Goal: Task Accomplishment & Management: Complete application form

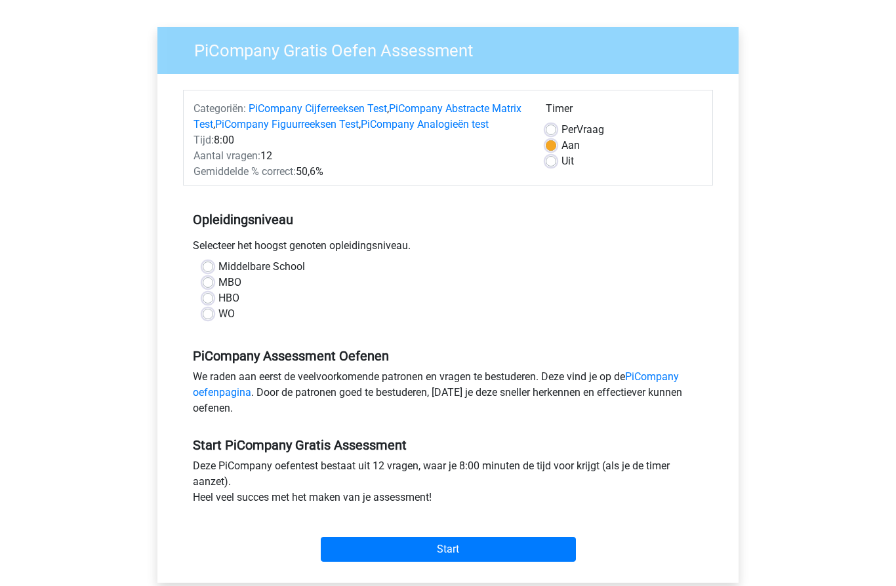
scroll to position [98, 0]
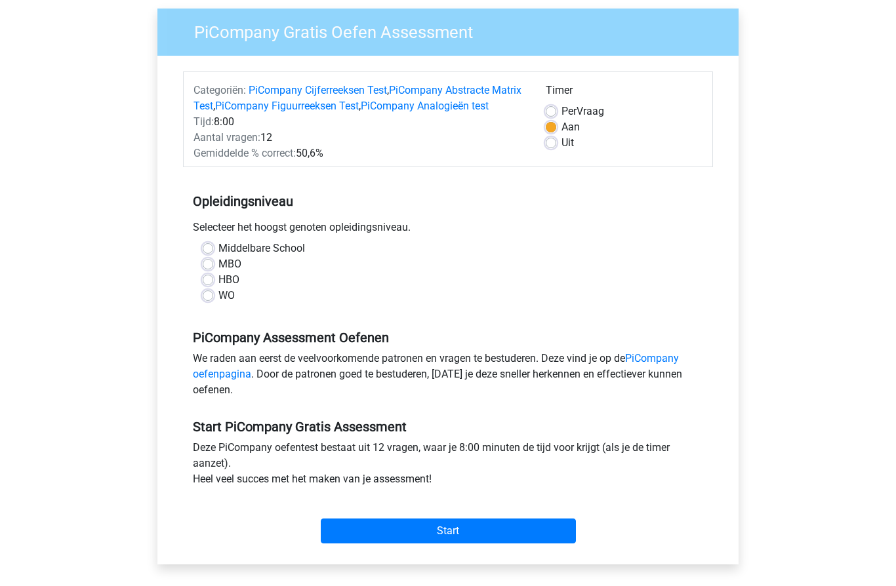
click at [218, 304] on label "WO" at bounding box center [226, 297] width 16 height 16
click at [212, 302] on input "WO" at bounding box center [208, 295] width 10 height 13
radio input "true"
click at [506, 544] on input "Start" at bounding box center [448, 531] width 255 height 25
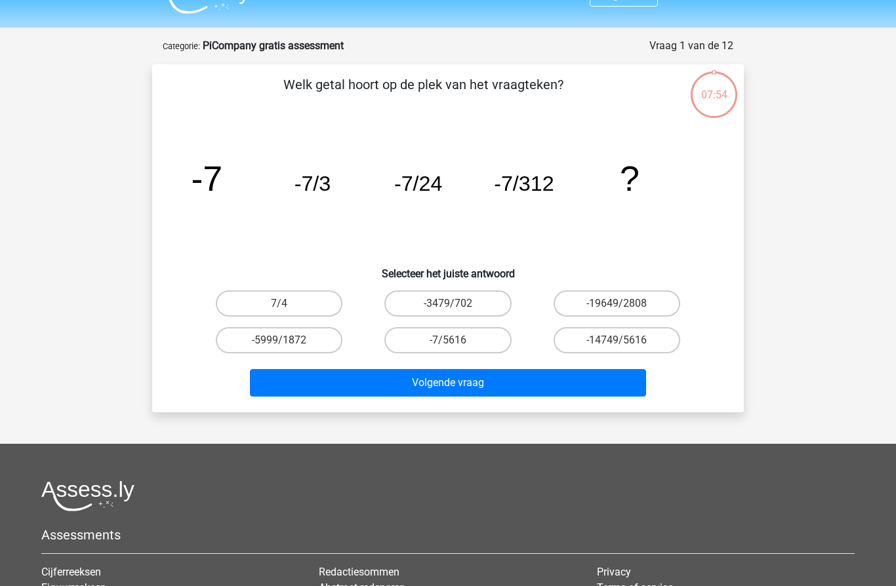
scroll to position [30, 0]
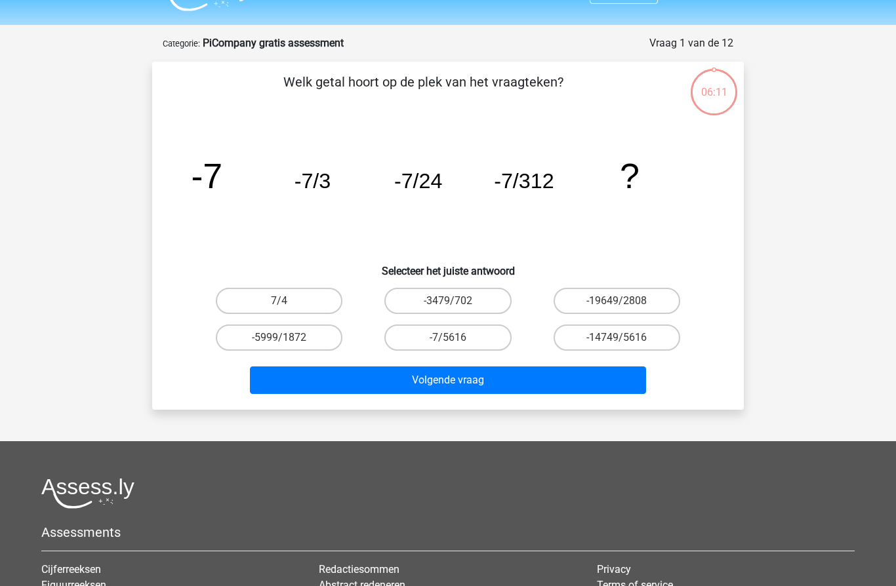
click at [453, 336] on label "-7/5616" at bounding box center [447, 338] width 127 height 26
click at [453, 338] on input "-7/5616" at bounding box center [452, 342] width 9 height 9
radio input "true"
click at [524, 374] on button "Volgende vraag" at bounding box center [448, 381] width 397 height 28
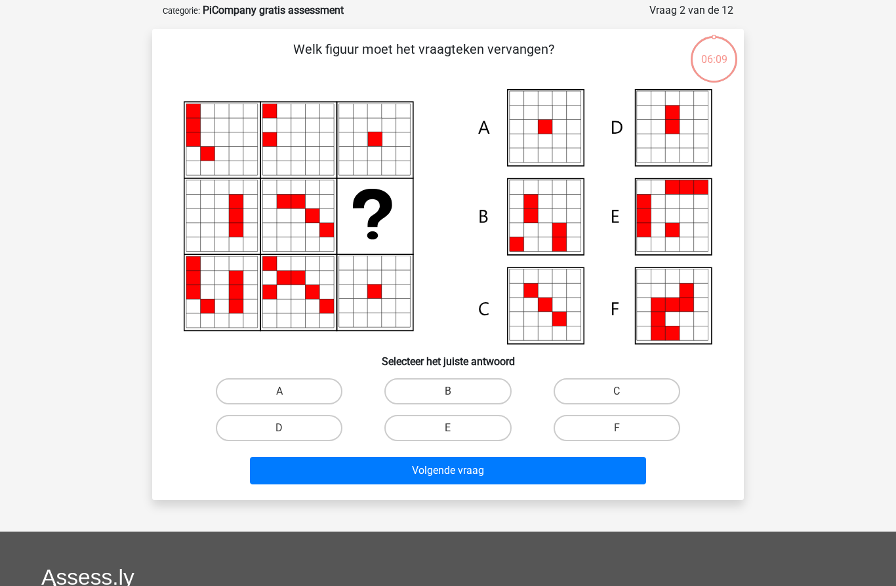
scroll to position [66, 0]
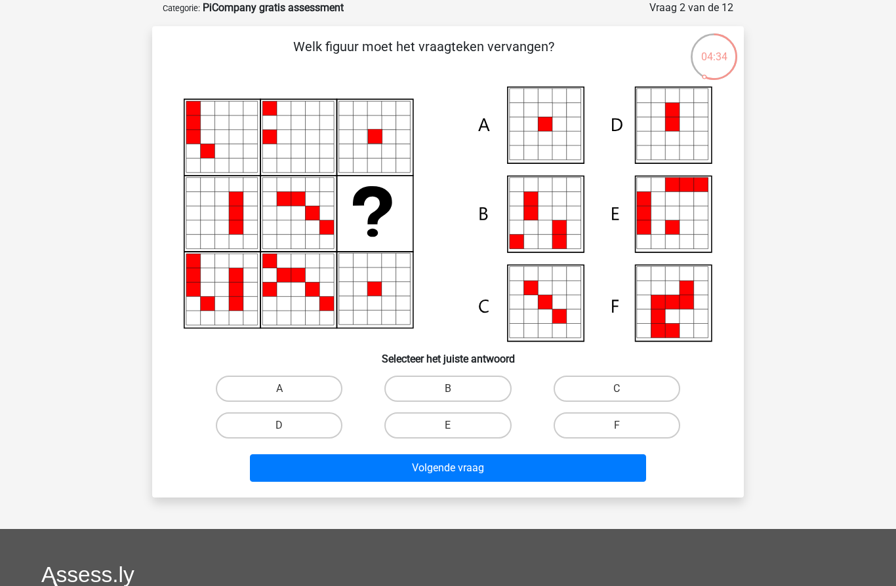
click at [318, 389] on label "A" at bounding box center [279, 389] width 127 height 26
click at [288, 389] on input "A" at bounding box center [283, 393] width 9 height 9
radio input "true"
click at [490, 471] on button "Volgende vraag" at bounding box center [448, 469] width 397 height 28
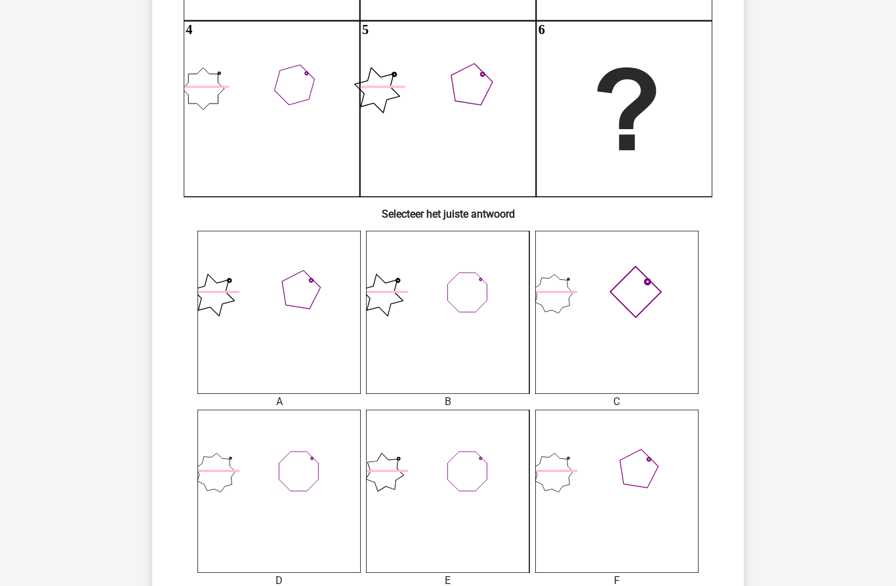
scroll to position [308, 0]
click at [313, 483] on icon at bounding box center [278, 490] width 163 height 163
click at [312, 481] on icon at bounding box center [278, 492] width 163 height 163
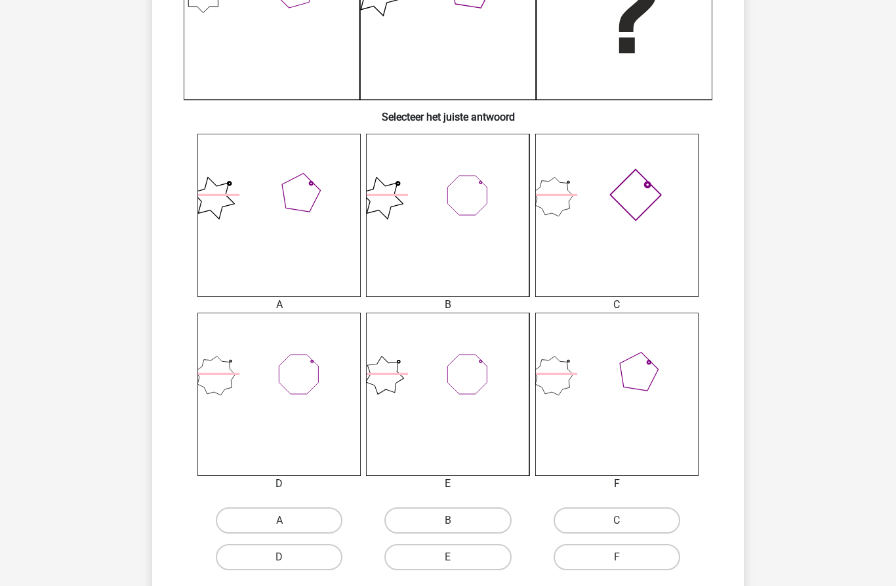
scroll to position [418, 0]
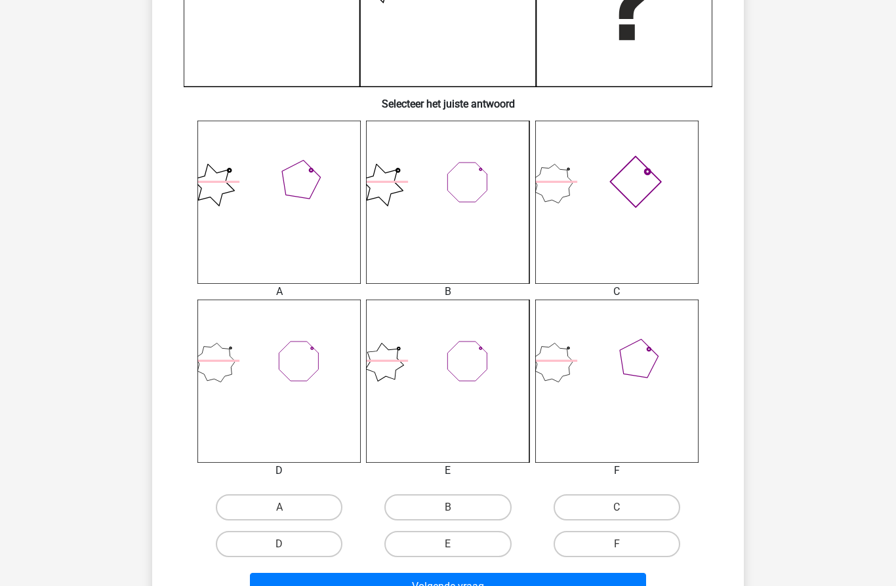
click at [301, 554] on label "D" at bounding box center [279, 544] width 127 height 26
click at [288, 553] on input "D" at bounding box center [283, 548] width 9 height 9
radio input "true"
click at [399, 586] on button "Volgende vraag" at bounding box center [448, 587] width 397 height 28
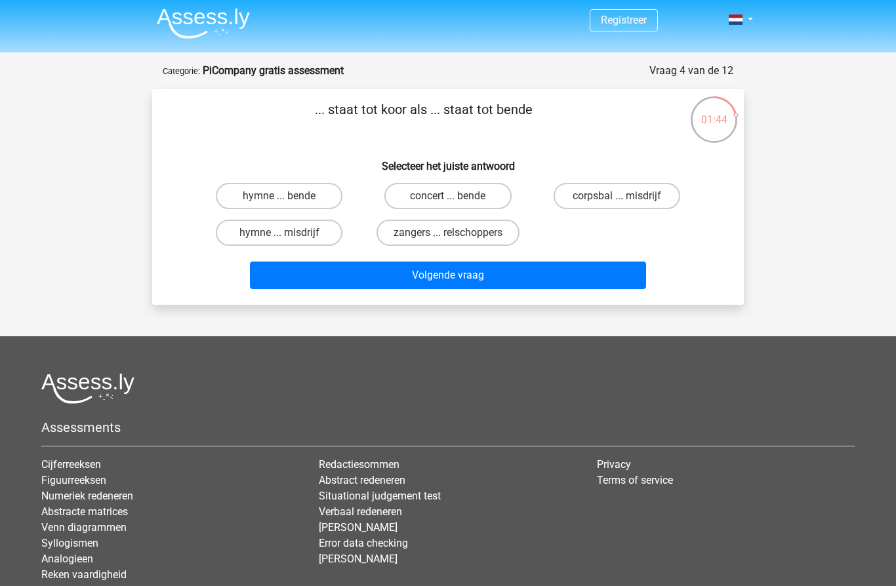
scroll to position [0, 0]
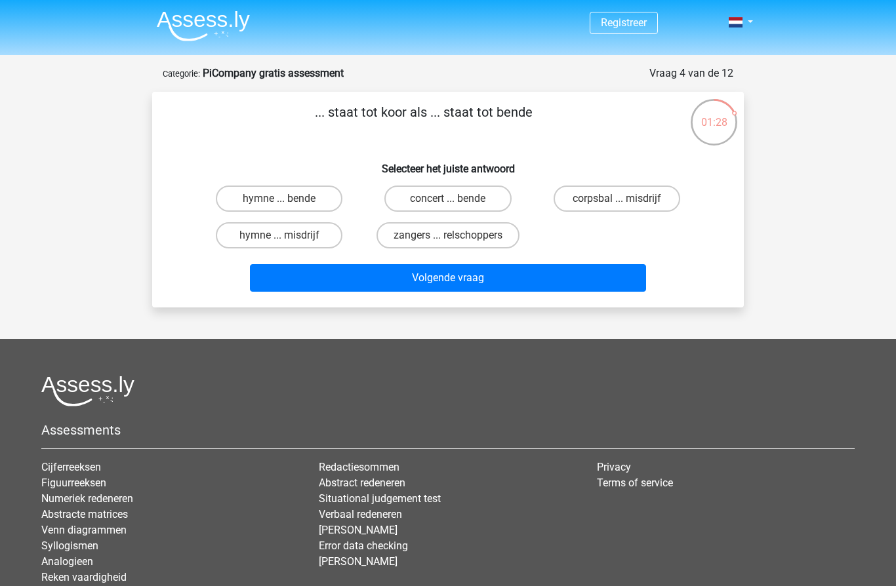
click at [466, 239] on label "zangers ... relschoppers" at bounding box center [447, 235] width 143 height 26
click at [456, 239] on input "zangers ... relschoppers" at bounding box center [452, 239] width 9 height 9
radio input "true"
click at [525, 285] on button "Volgende vraag" at bounding box center [448, 278] width 397 height 28
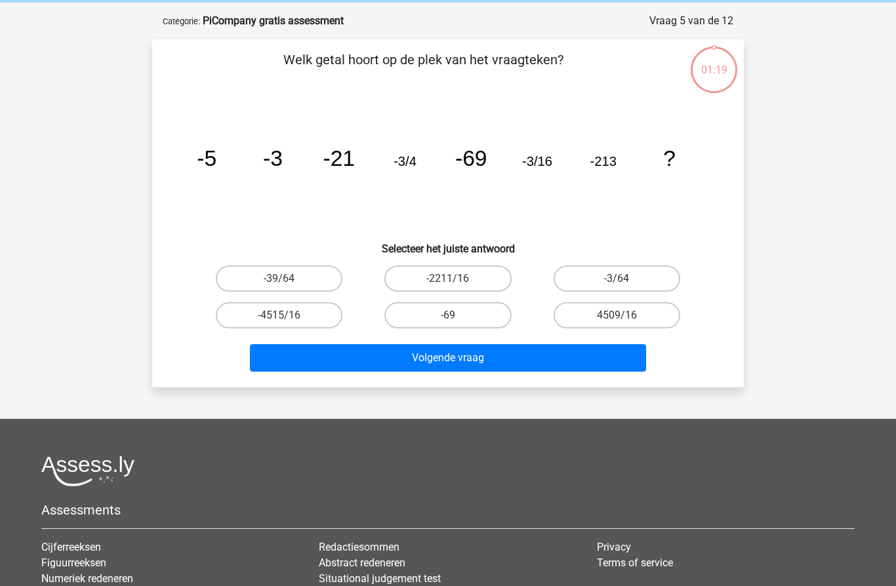
scroll to position [66, 0]
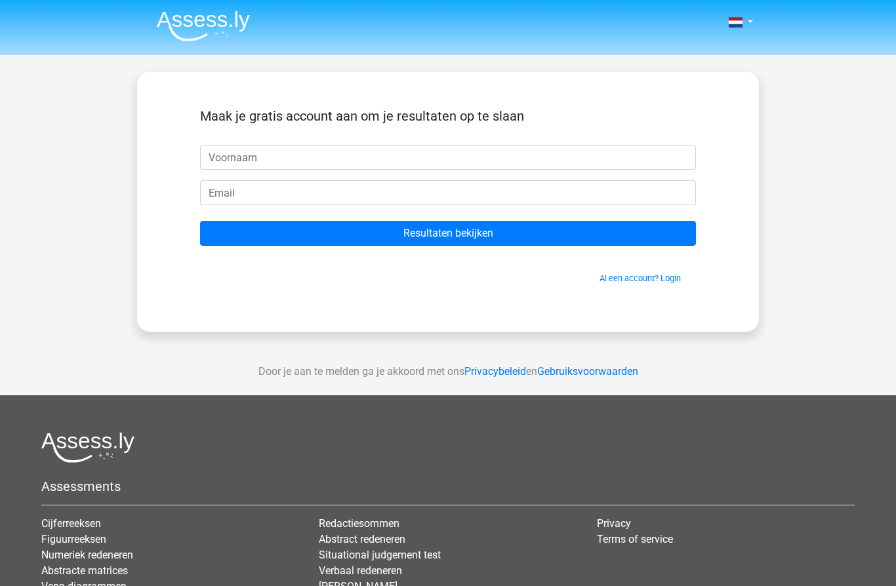
scroll to position [66, 0]
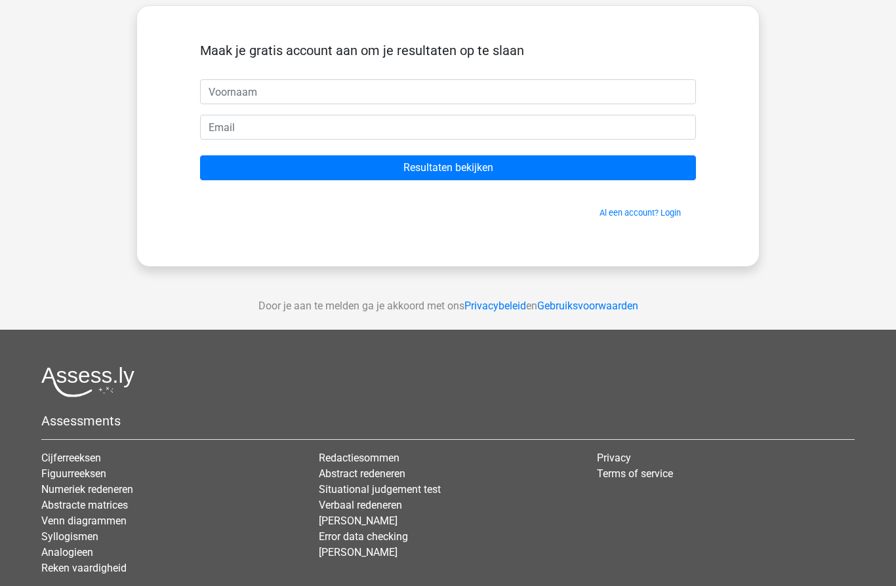
click at [636, 7] on div "Maak je gratis account aan om je resultaten op te slaan Resultaten bekijken Al …" at bounding box center [447, 136] width 623 height 262
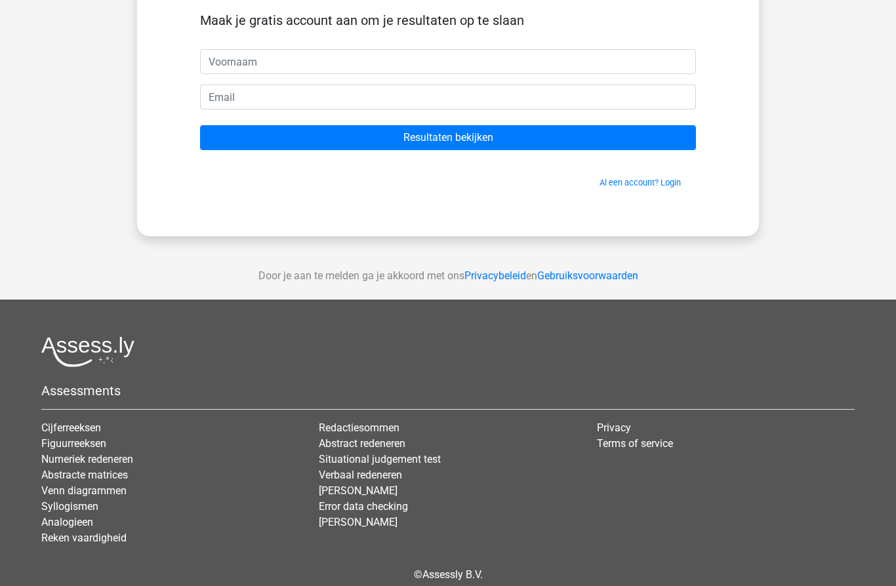
scroll to position [96, 0]
click at [68, 427] on link "Cijferreeksen" at bounding box center [71, 428] width 60 height 12
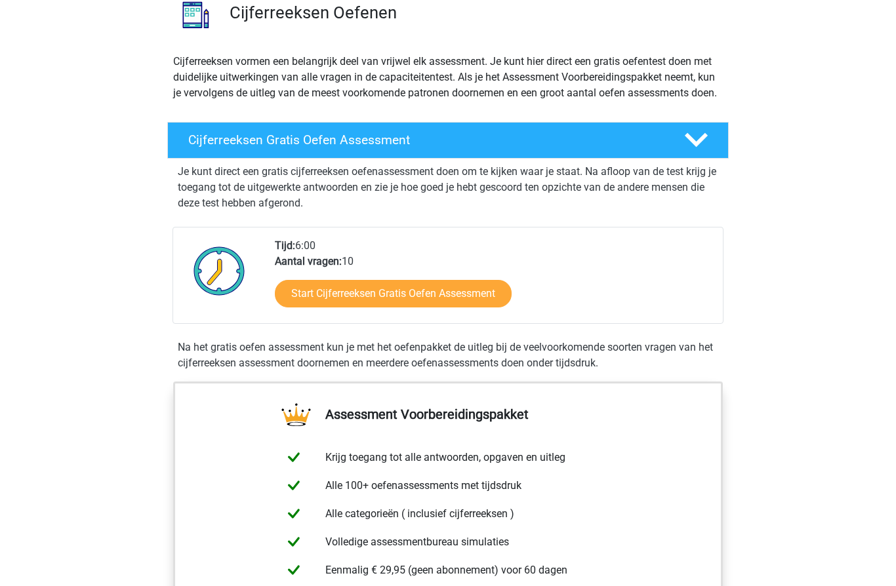
scroll to position [110, 0]
click at [312, 307] on link "Start Cijferreeksen Gratis Oefen Assessment" at bounding box center [393, 294] width 237 height 28
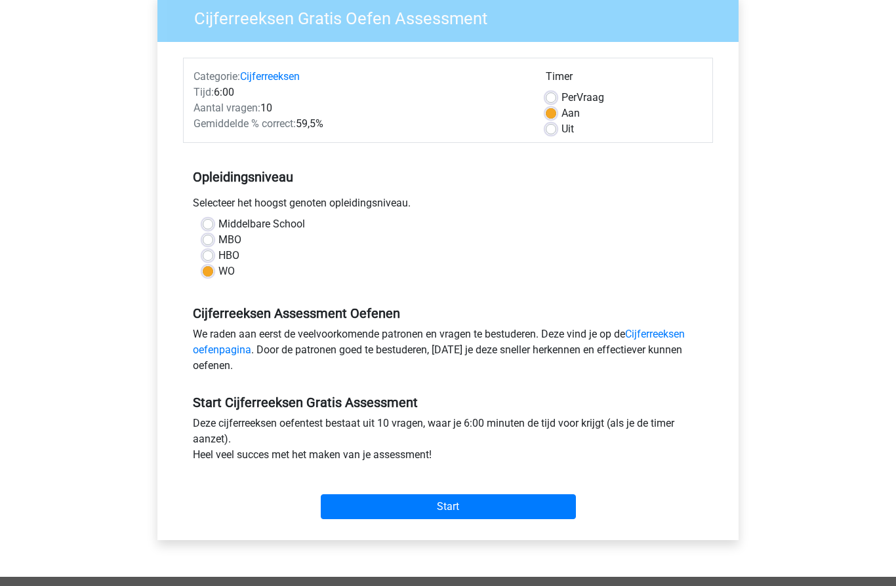
scroll to position [118, 0]
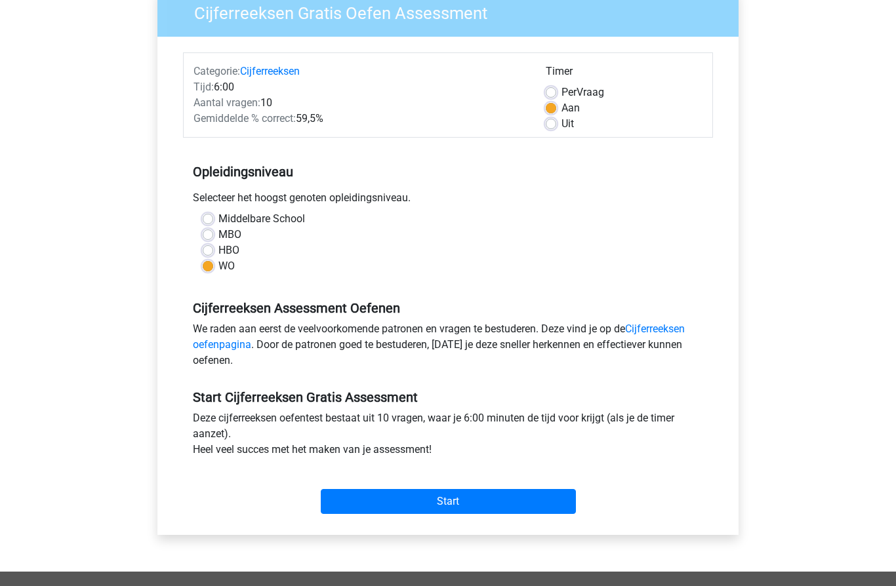
click at [549, 506] on input "Start" at bounding box center [448, 501] width 255 height 25
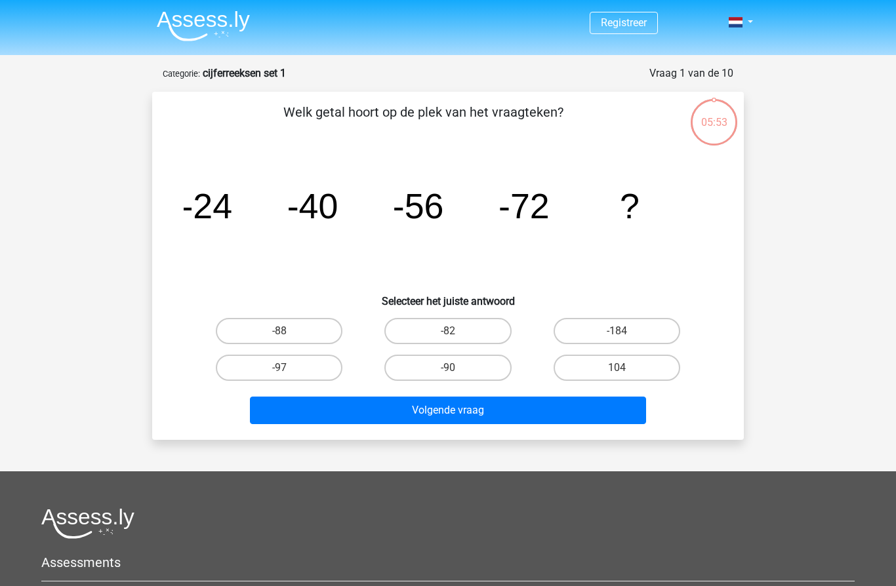
click at [266, 325] on label "-88" at bounding box center [279, 331] width 127 height 26
click at [279, 331] on input "-88" at bounding box center [283, 335] width 9 height 9
radio input "true"
click at [611, 411] on button "Volgende vraag" at bounding box center [448, 411] width 397 height 28
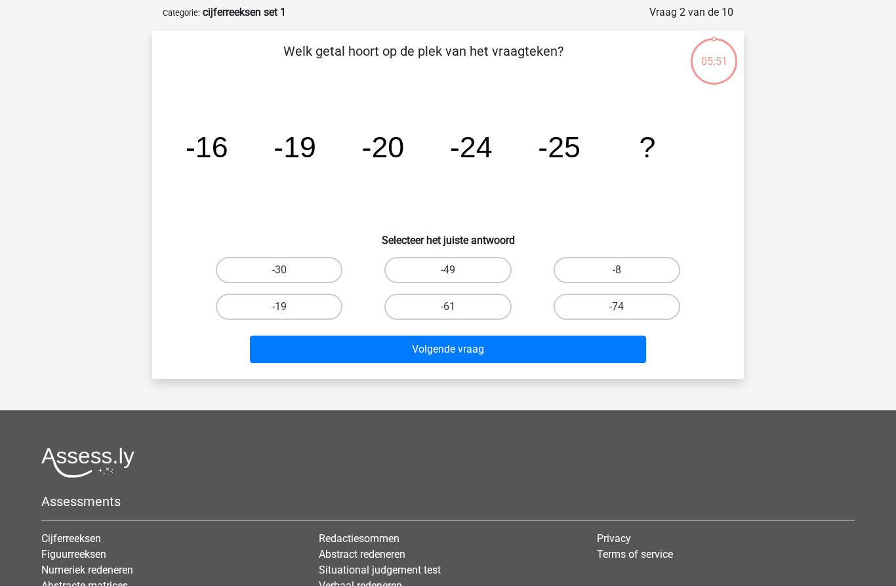
scroll to position [66, 0]
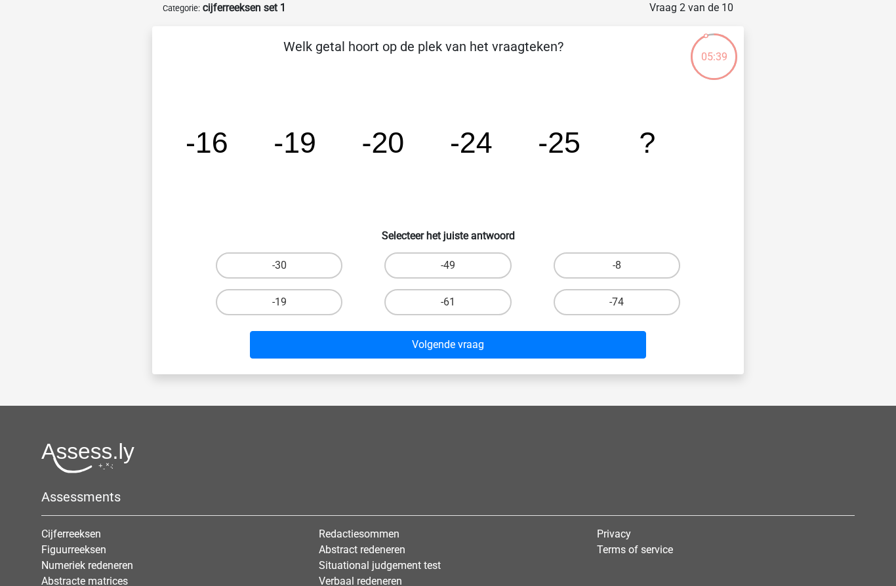
click at [260, 268] on label "-30" at bounding box center [279, 266] width 127 height 26
click at [279, 268] on input "-30" at bounding box center [283, 270] width 9 height 9
radio input "true"
click at [639, 344] on button "Volgende vraag" at bounding box center [448, 345] width 397 height 28
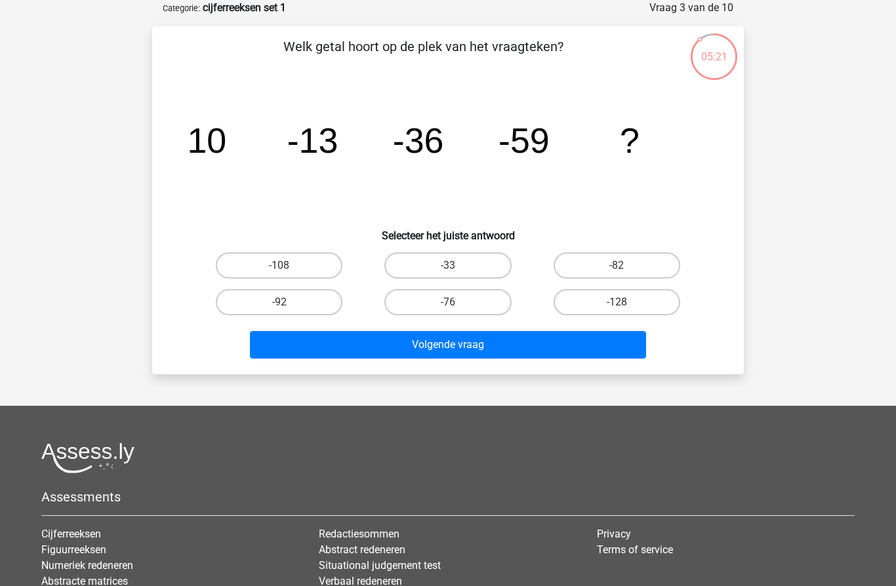
click at [646, 275] on label "-82" at bounding box center [617, 266] width 127 height 26
click at [625, 274] on input "-82" at bounding box center [620, 270] width 9 height 9
radio input "true"
click at [592, 339] on button "Volgende vraag" at bounding box center [448, 345] width 397 height 28
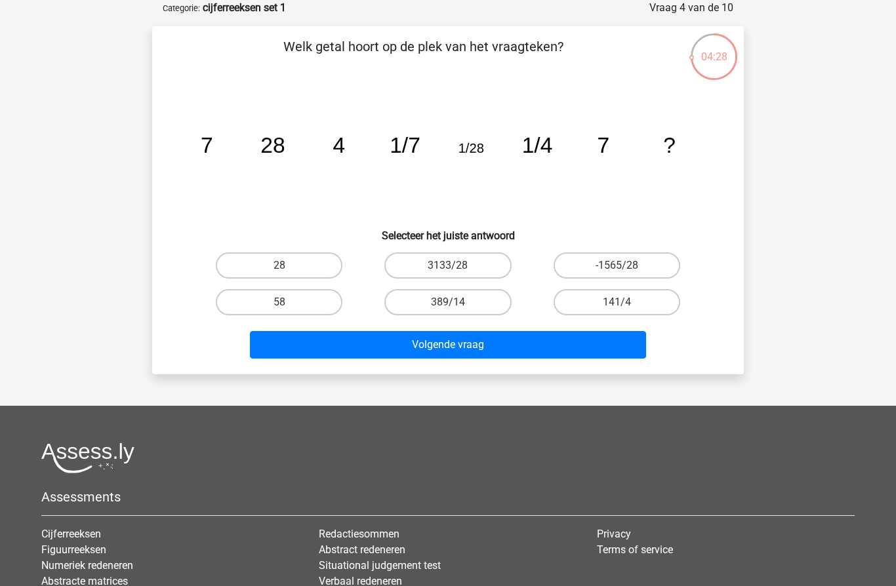
click at [279, 264] on label "28" at bounding box center [279, 266] width 127 height 26
click at [279, 266] on input "28" at bounding box center [283, 270] width 9 height 9
radio input "true"
click at [508, 342] on button "Volgende vraag" at bounding box center [448, 345] width 397 height 28
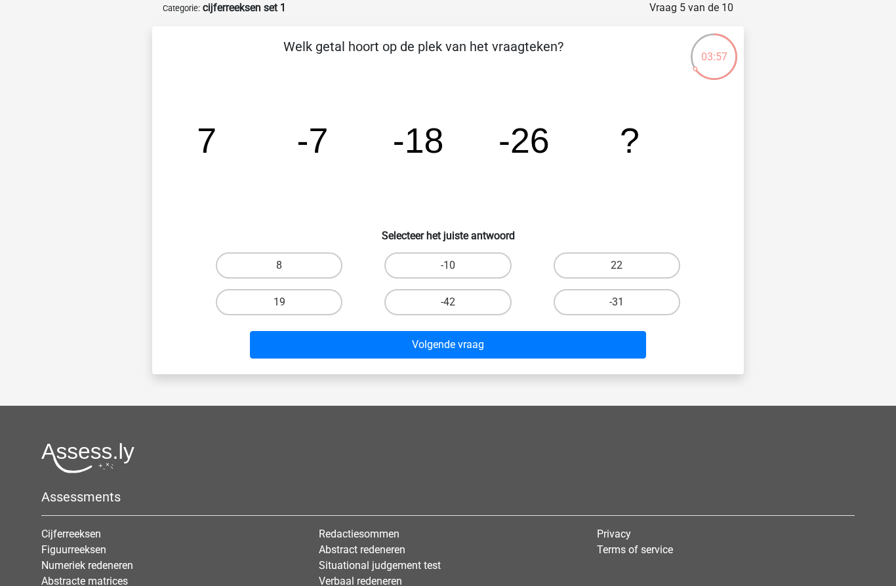
click at [636, 315] on label "-31" at bounding box center [617, 302] width 127 height 26
click at [625, 311] on input "-31" at bounding box center [620, 306] width 9 height 9
radio input "true"
click at [645, 301] on label "-31" at bounding box center [617, 302] width 127 height 26
click at [625, 302] on input "-31" at bounding box center [620, 306] width 9 height 9
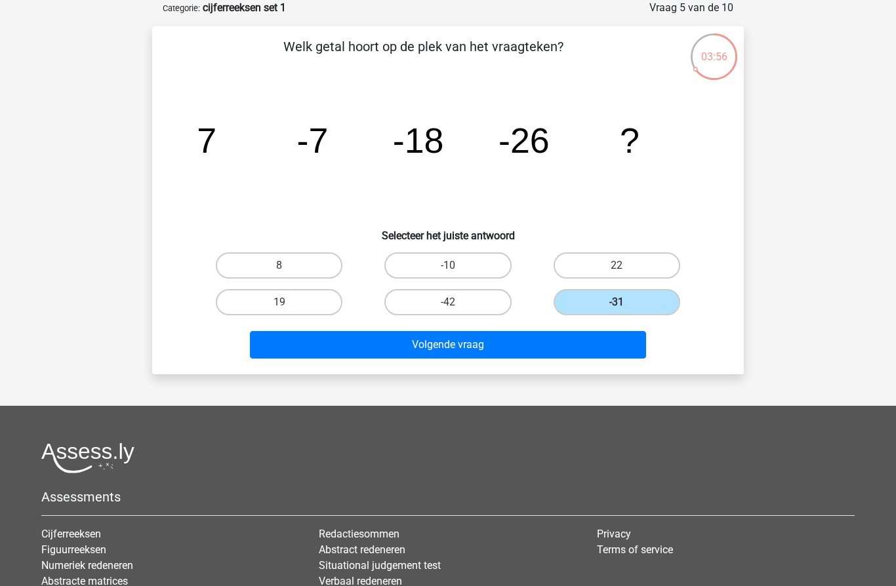
click at [584, 337] on button "Volgende vraag" at bounding box center [448, 345] width 397 height 28
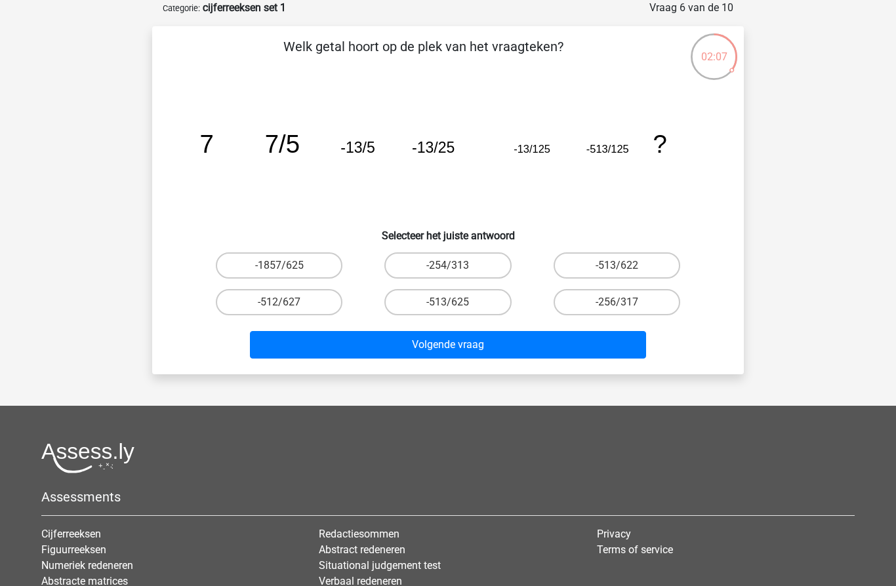
click at [458, 291] on label "-513/625" at bounding box center [447, 302] width 127 height 26
click at [456, 302] on input "-513/625" at bounding box center [452, 306] width 9 height 9
radio input "true"
click at [490, 342] on button "Volgende vraag" at bounding box center [448, 345] width 397 height 28
click at [631, 301] on label "-9/7" at bounding box center [617, 302] width 127 height 26
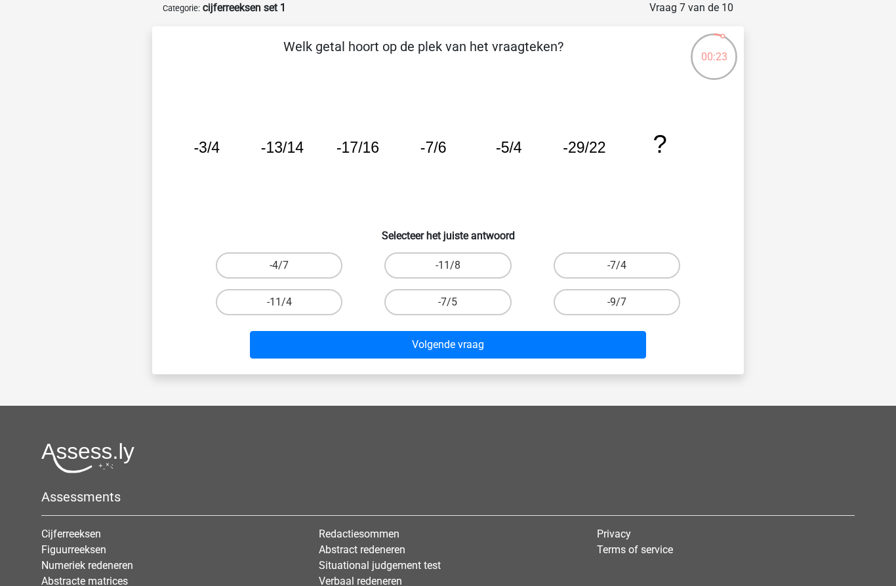
click at [625, 302] on input "-9/7" at bounding box center [620, 306] width 9 height 9
radio input "true"
click at [564, 336] on button "Volgende vraag" at bounding box center [448, 345] width 397 height 28
click at [300, 258] on label "10" at bounding box center [279, 266] width 127 height 26
click at [288, 266] on input "10" at bounding box center [283, 270] width 9 height 9
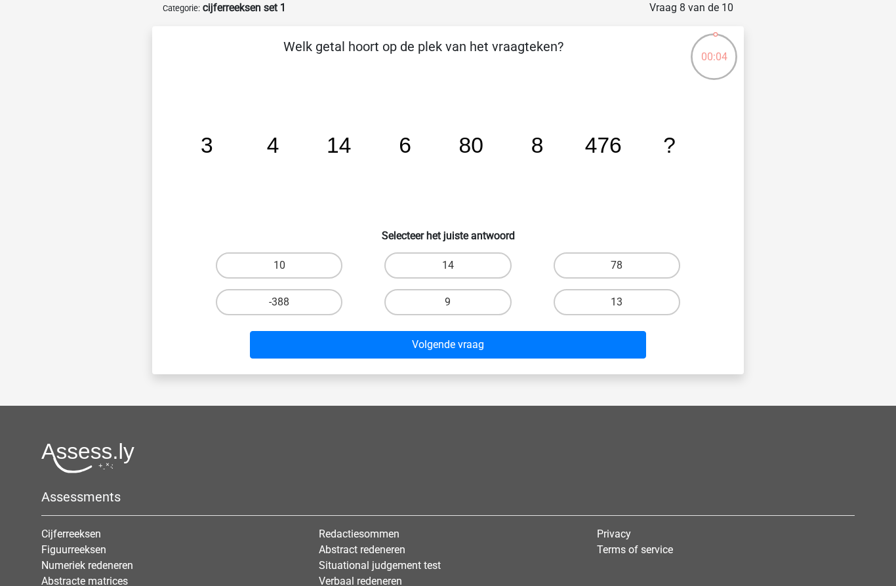
radio input "true"
click at [464, 350] on button "Volgende vraag" at bounding box center [448, 345] width 397 height 28
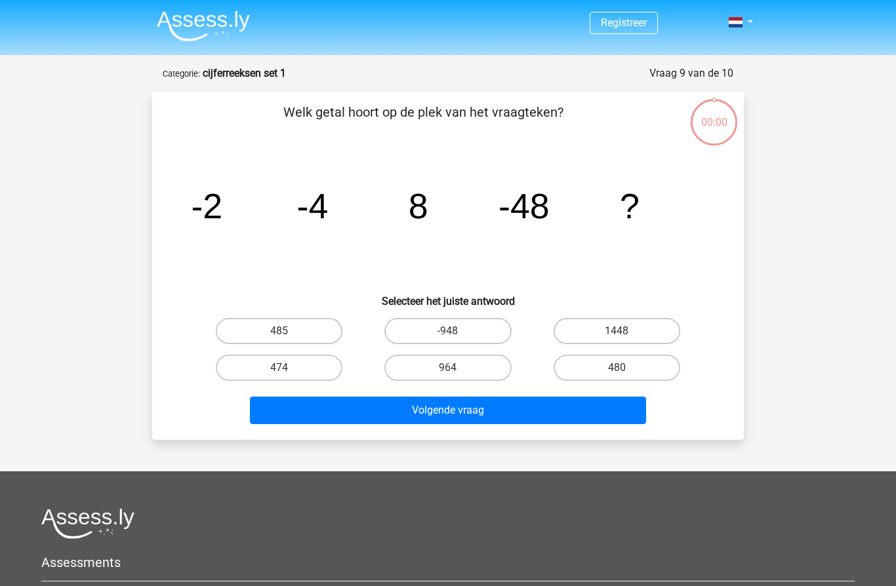
scroll to position [66, 0]
